Goal: Task Accomplishment & Management: Use online tool/utility

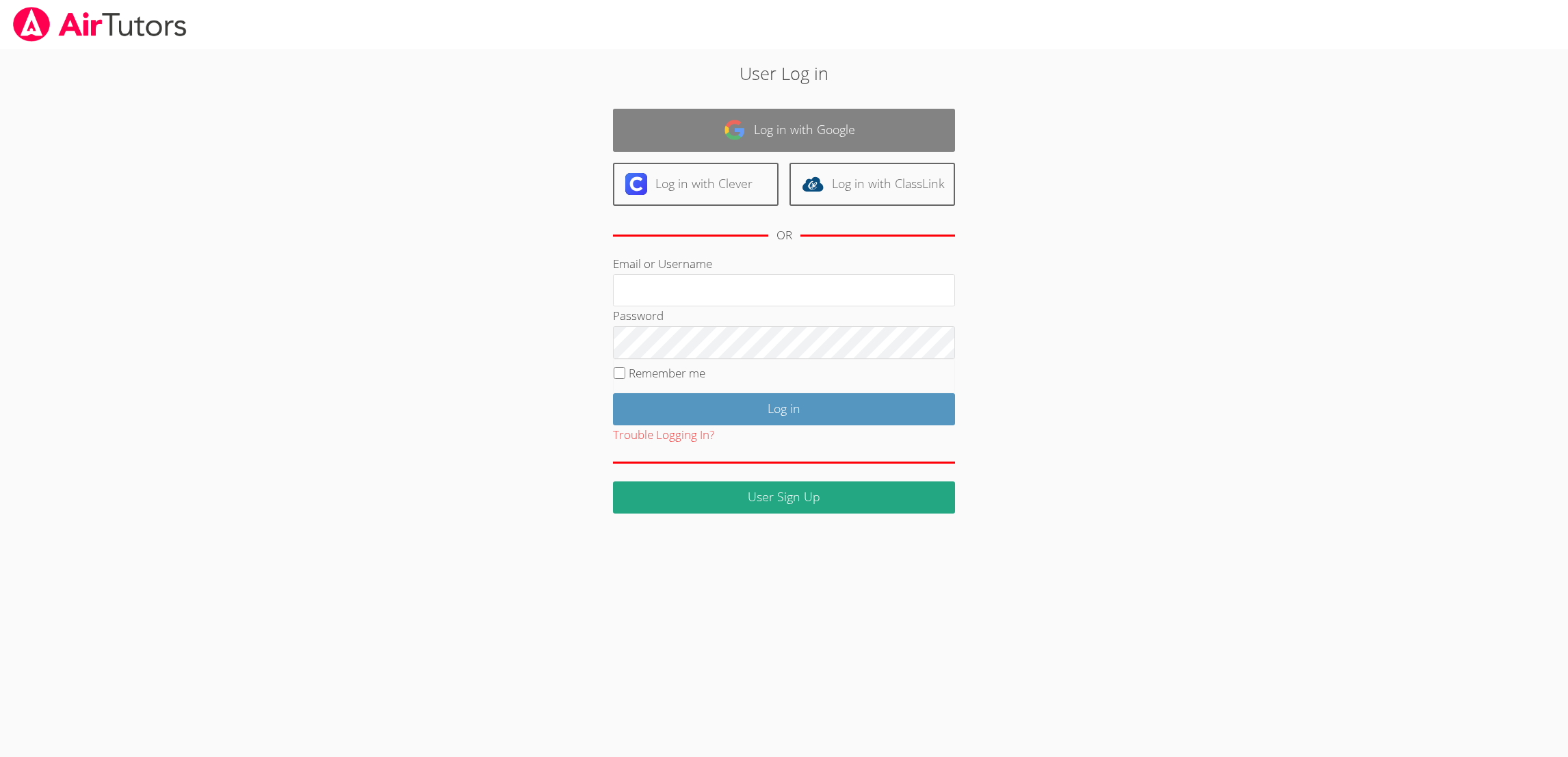
click at [852, 138] on link "Log in with Google" at bounding box center [784, 130] width 342 height 43
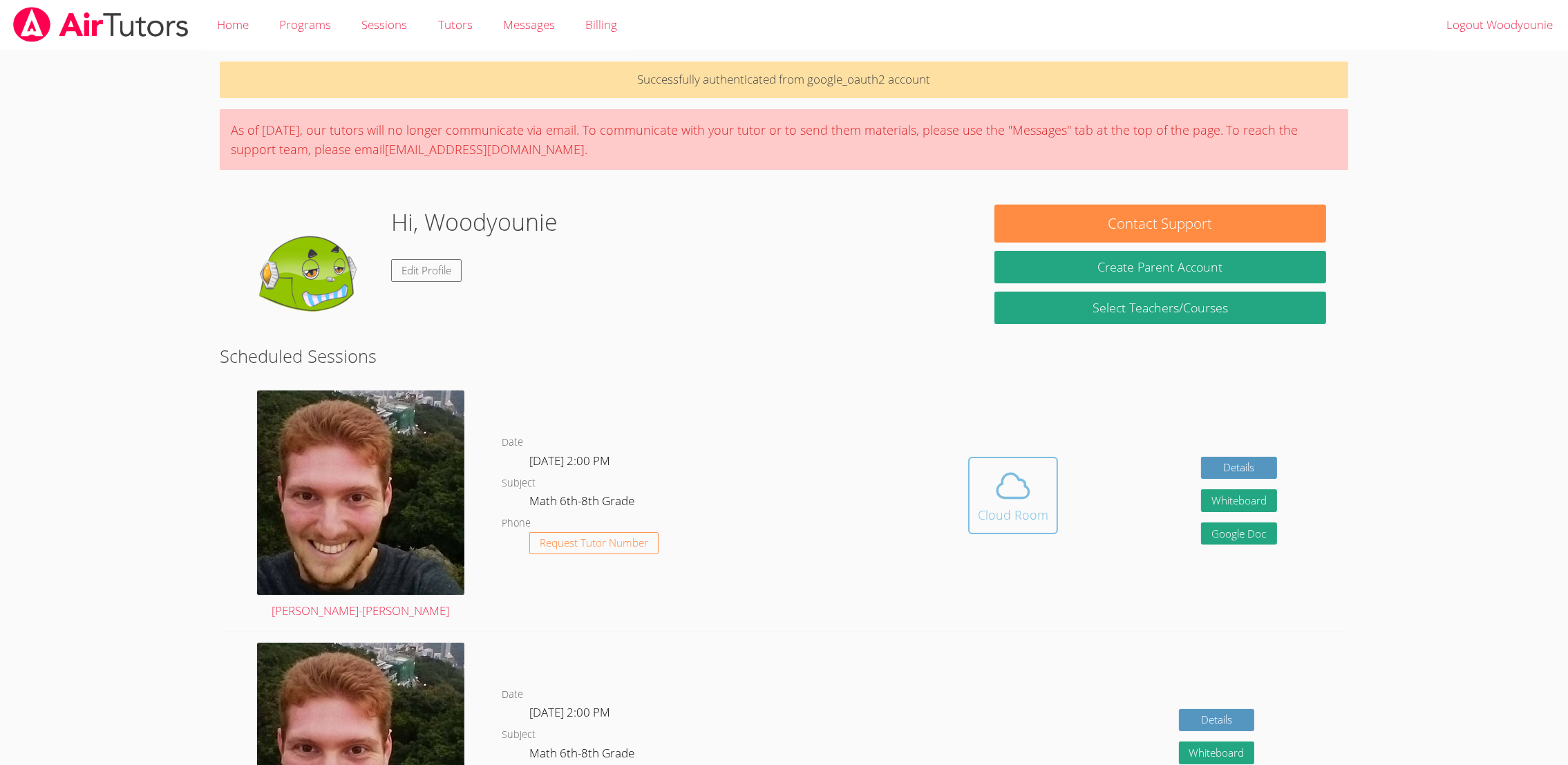
click at [1005, 497] on icon at bounding box center [1014, 486] width 32 height 24
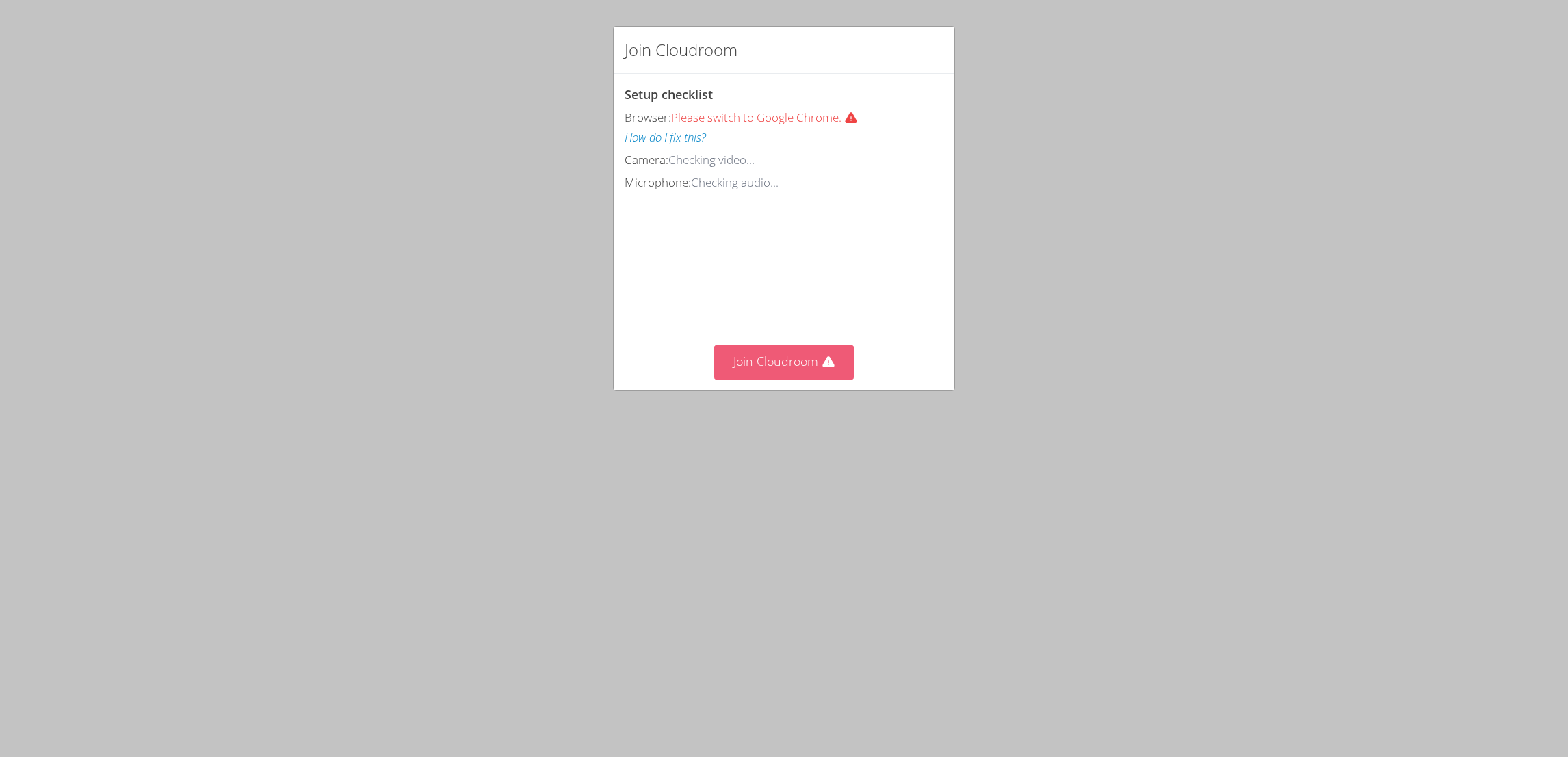
click at [777, 379] on button "Join Cloudroom" at bounding box center [784, 362] width 141 height 34
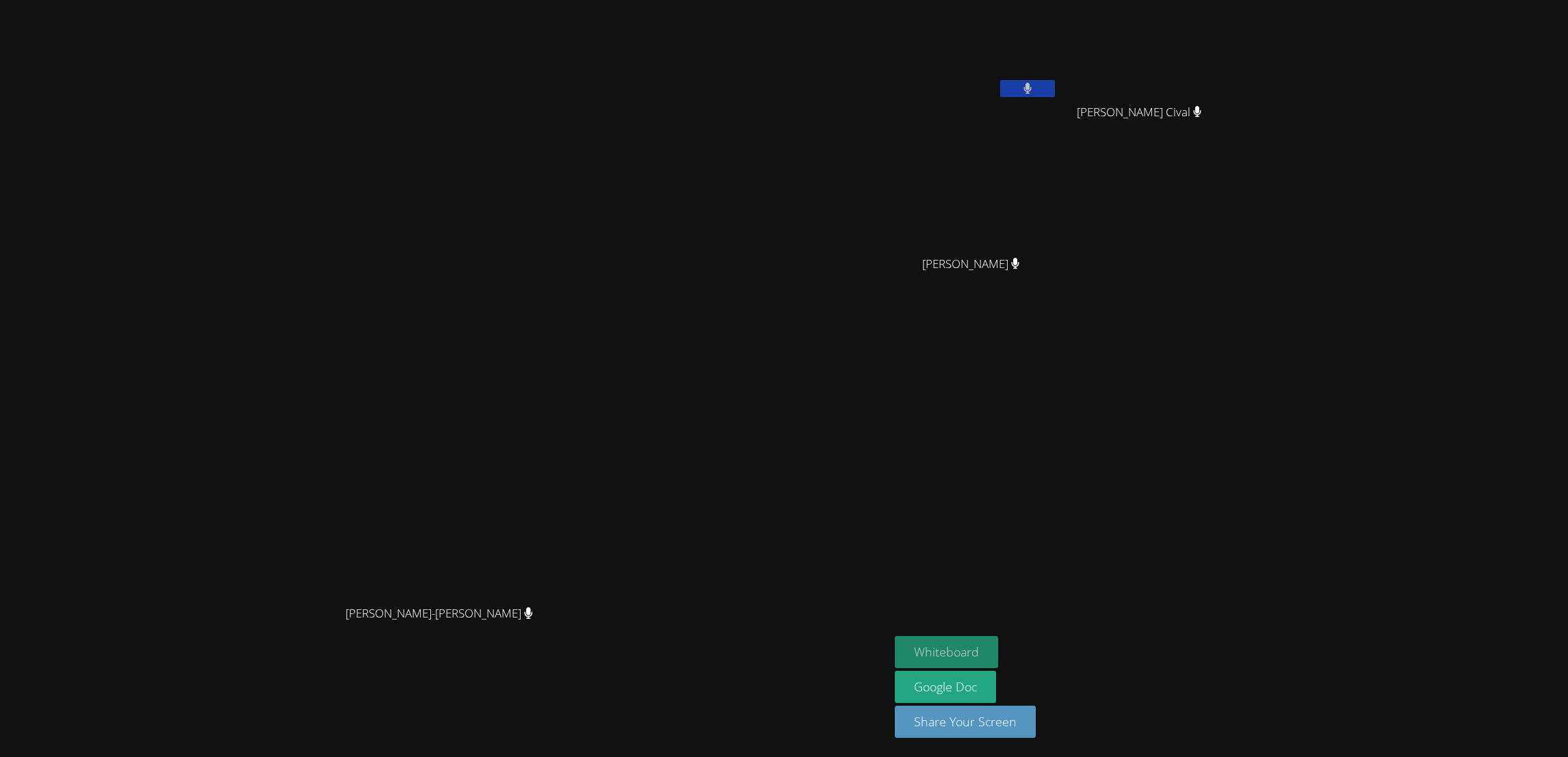
click at [999, 652] on button "Whiteboard" at bounding box center [947, 652] width 103 height 32
drag, startPoint x: 1215, startPoint y: 247, endPoint x: 1311, endPoint y: 235, distance: 96.7
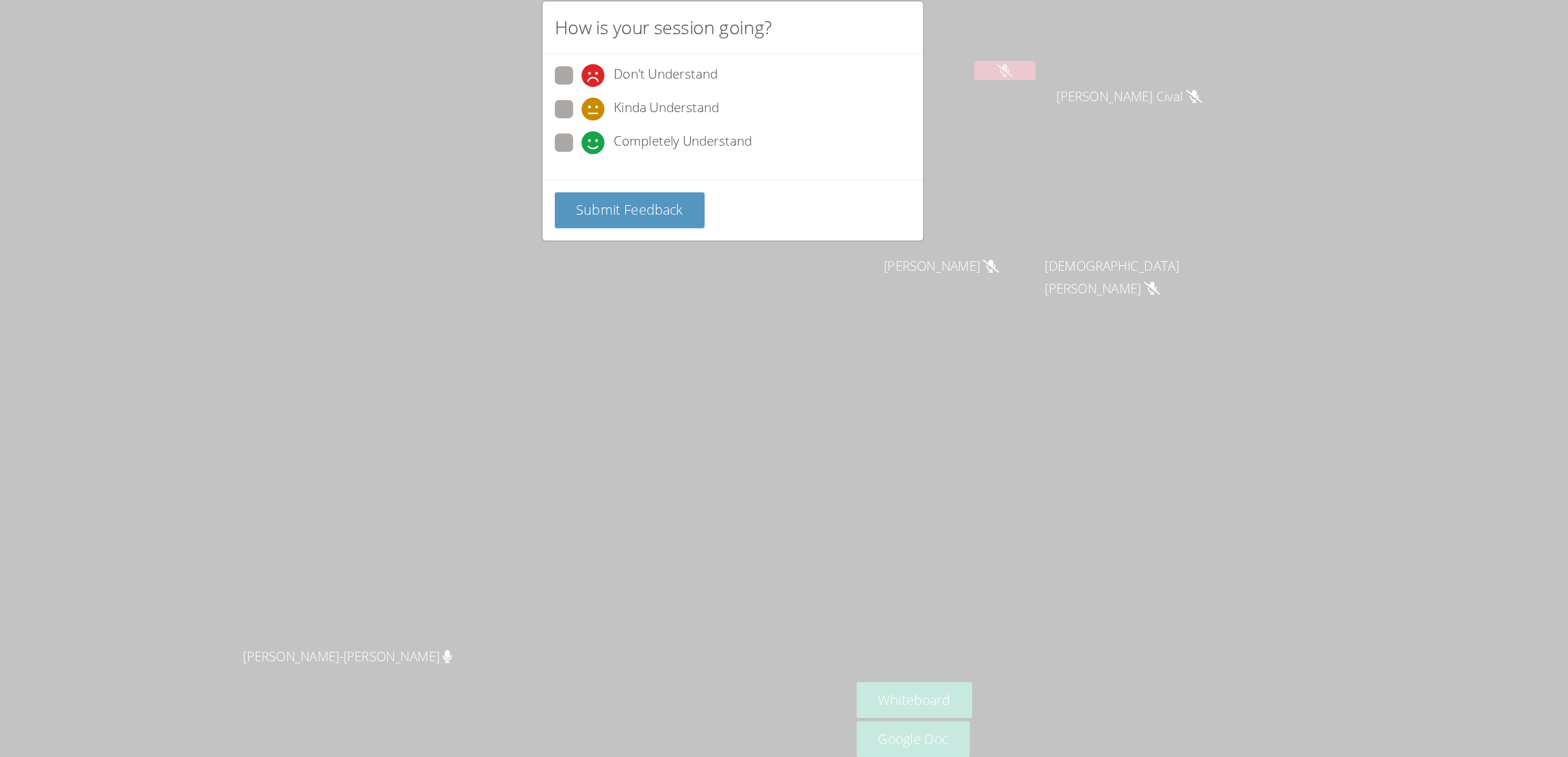
click at [722, 156] on span "Completely Understand" at bounding box center [740, 153] width 124 height 21
click at [660, 156] on input "Completely Understand" at bounding box center [655, 151] width 12 height 12
radio input "true"
click at [726, 225] on button "Submit Feedback" at bounding box center [692, 213] width 134 height 32
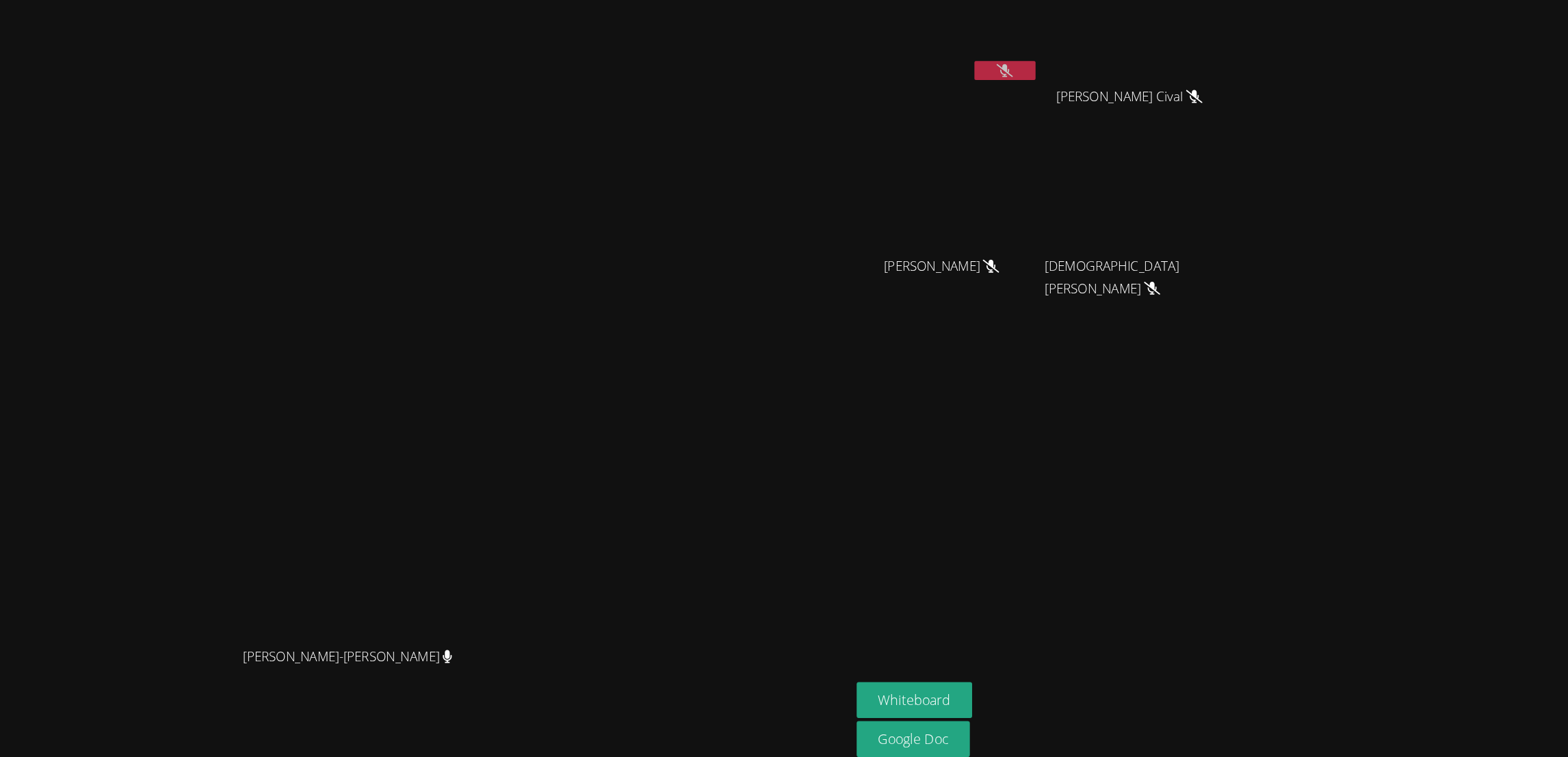
click at [1034, 89] on icon at bounding box center [1027, 89] width 14 height 12
click at [1032, 89] on icon at bounding box center [1028, 89] width 8 height 12
